Goal: Task Accomplishment & Management: Use online tool/utility

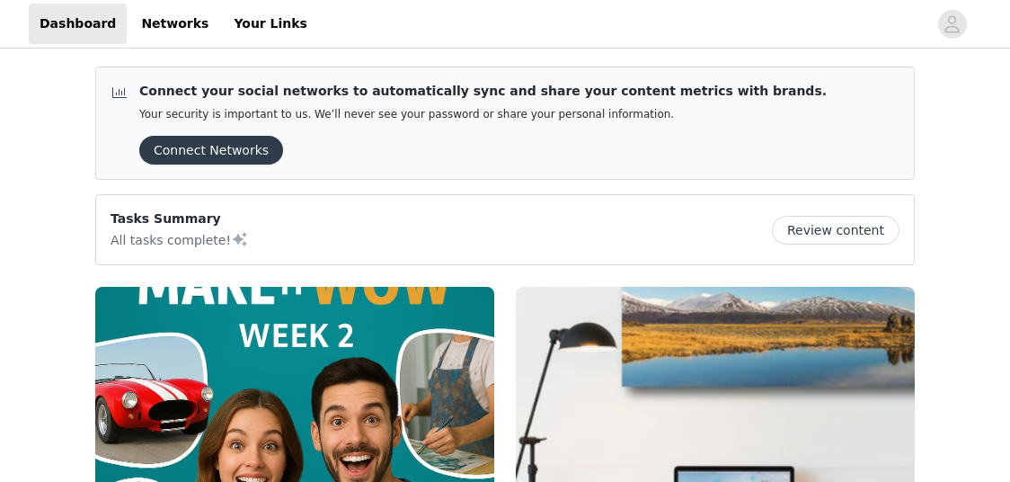
scroll to position [377, 0]
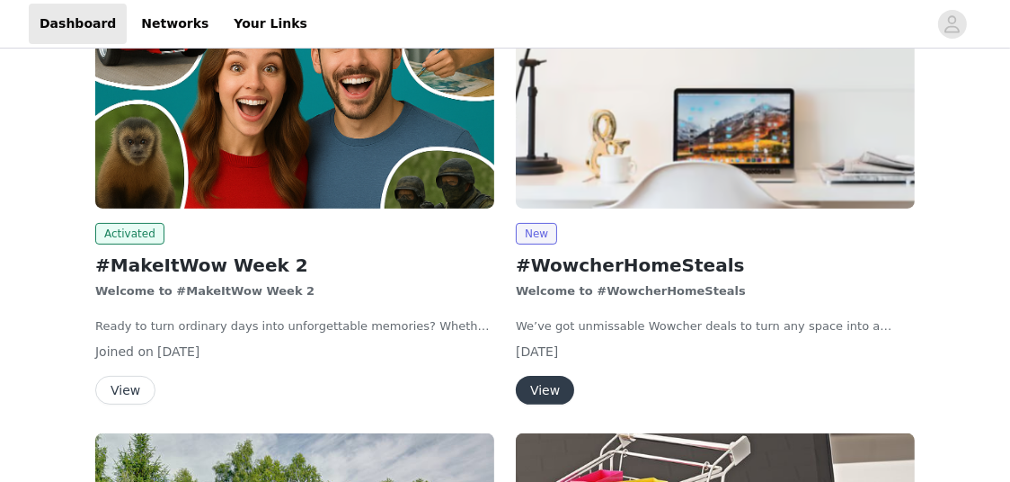
click at [133, 390] on button "View" at bounding box center [125, 390] width 60 height 29
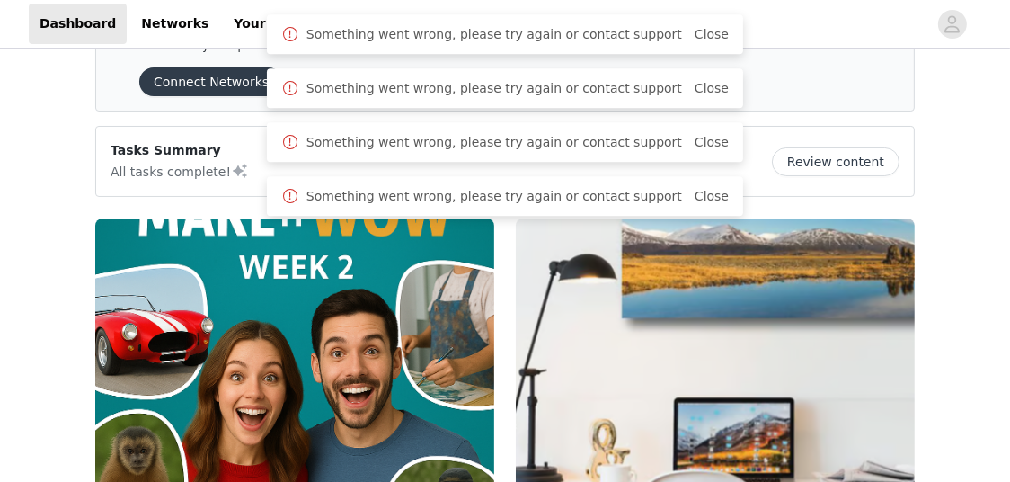
scroll to position [32, 0]
